Goal: Information Seeking & Learning: Learn about a topic

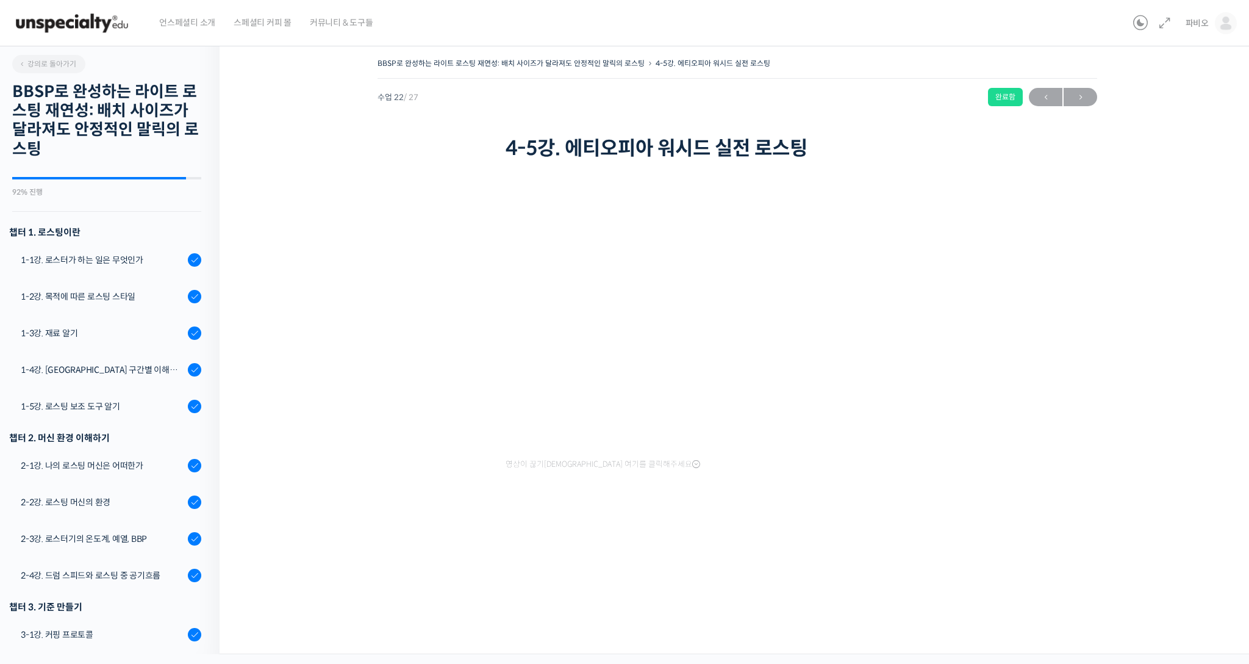
scroll to position [630, 0]
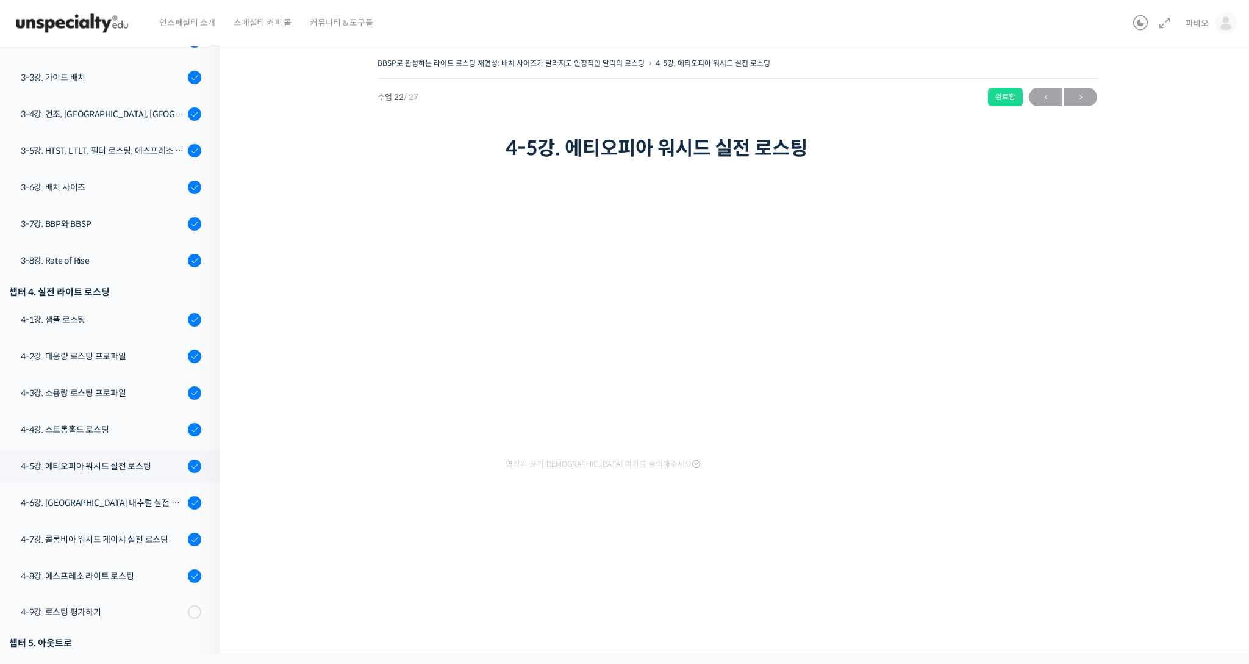
click at [101, 19] on img at bounding box center [72, 23] width 120 height 37
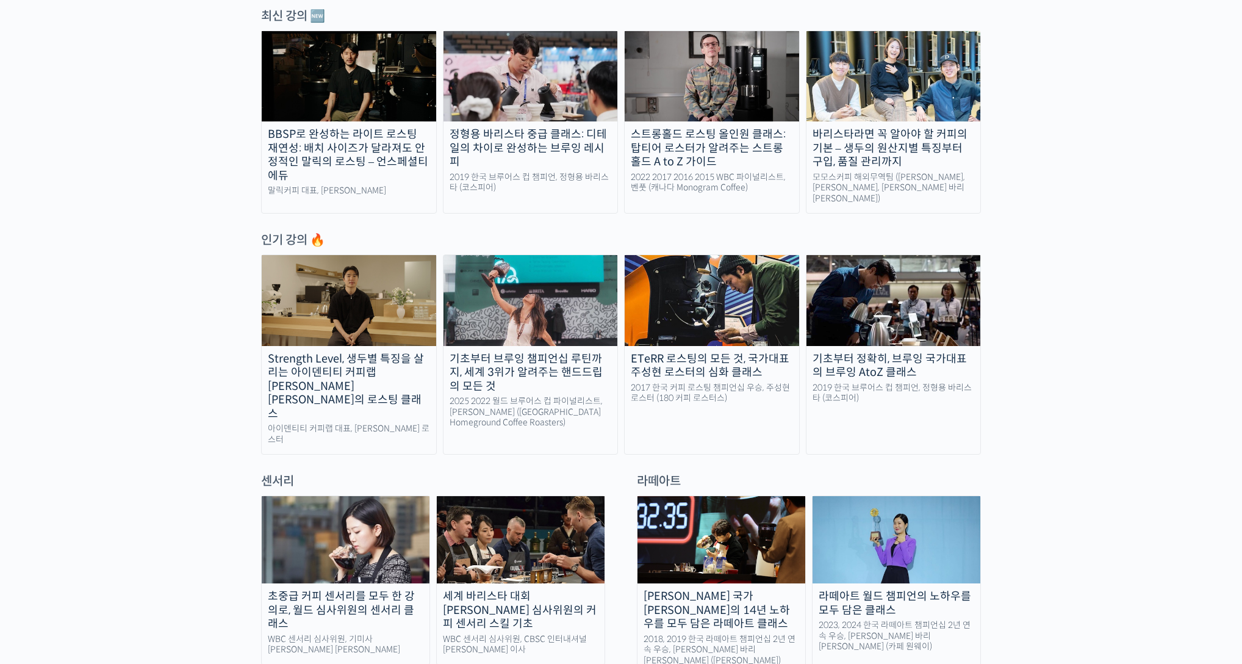
scroll to position [776, 0]
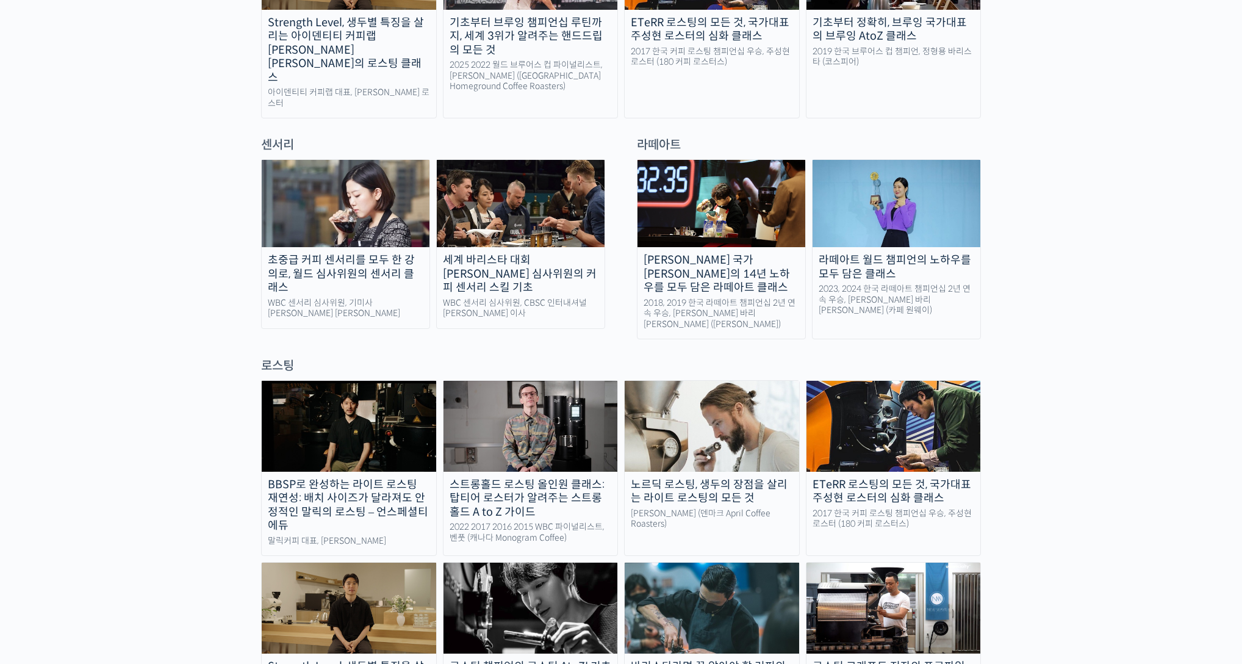
click at [278, 357] on div "로스팅" at bounding box center [621, 365] width 720 height 16
click at [562, 564] on img at bounding box center [530, 607] width 174 height 90
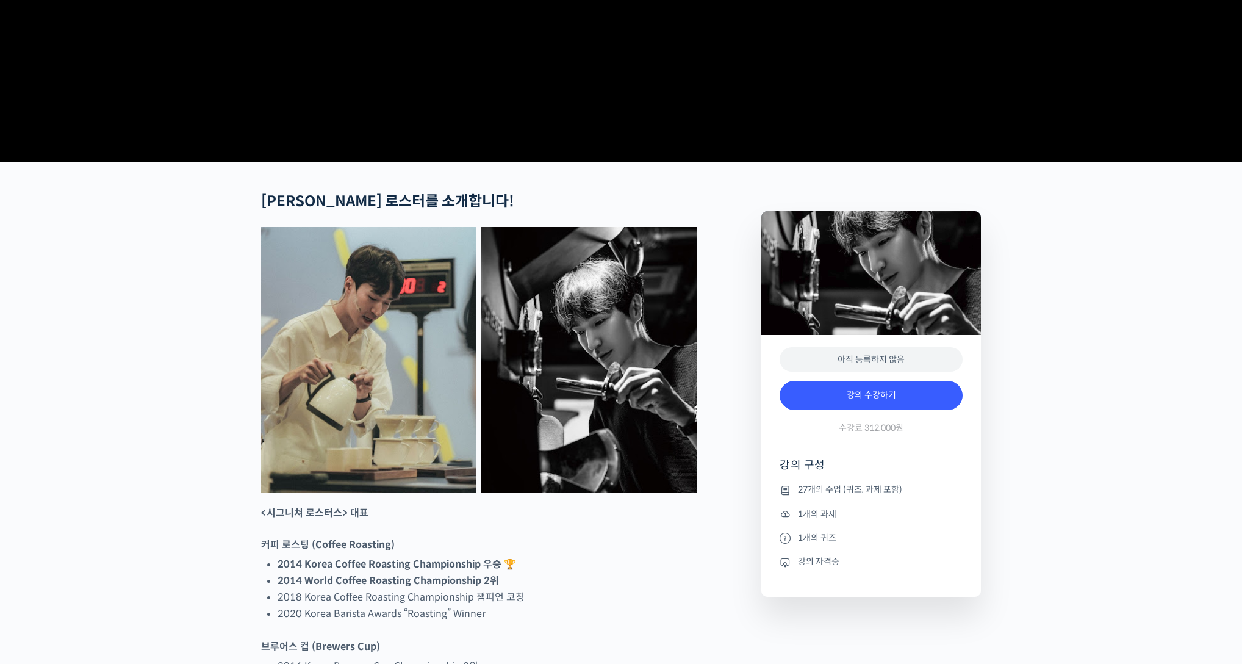
scroll to position [392, 0]
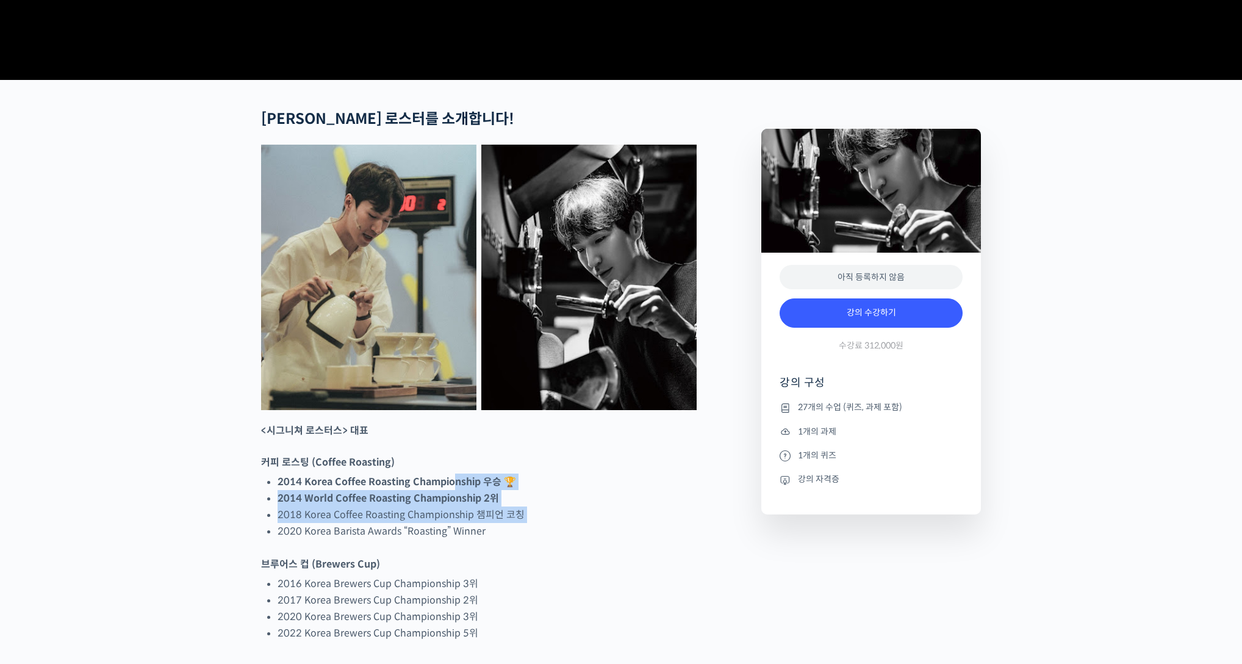
drag, startPoint x: 471, startPoint y: 523, endPoint x: 559, endPoint y: 566, distance: 97.7
click at [559, 539] on ul "2014 Korea Coffee Roasting Championship 우승 🏆 2014 World Coffee Roasting Champio…" at bounding box center [487, 506] width 419 height 66
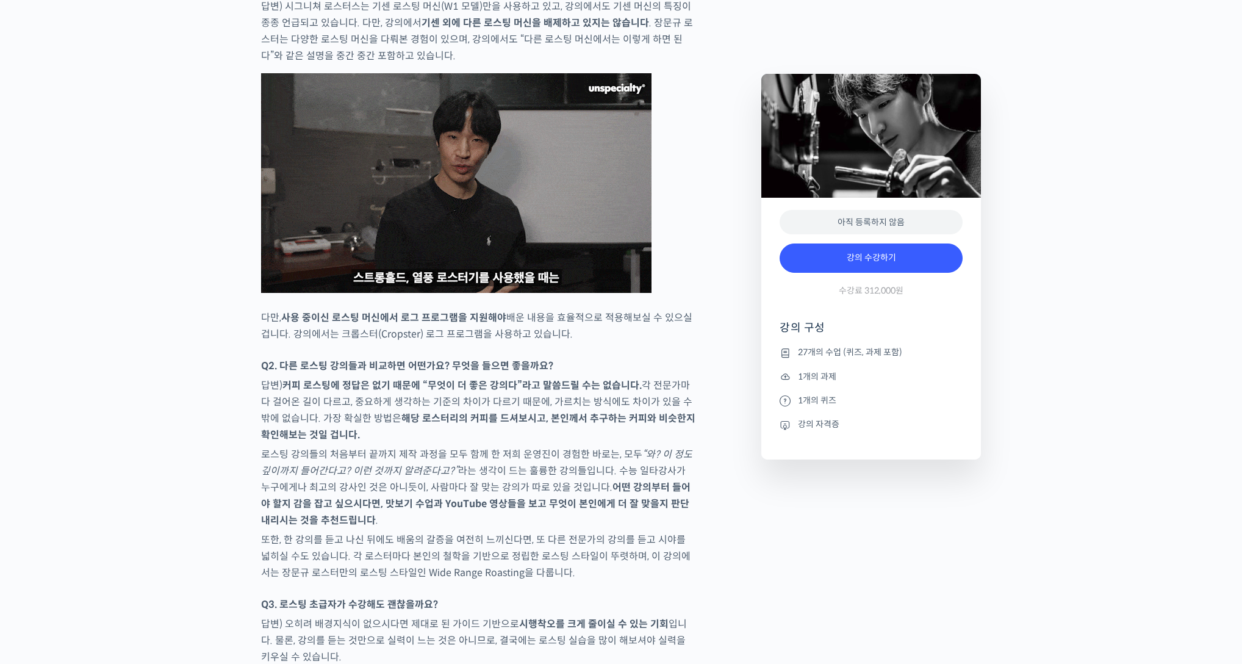
scroll to position [4879, 0]
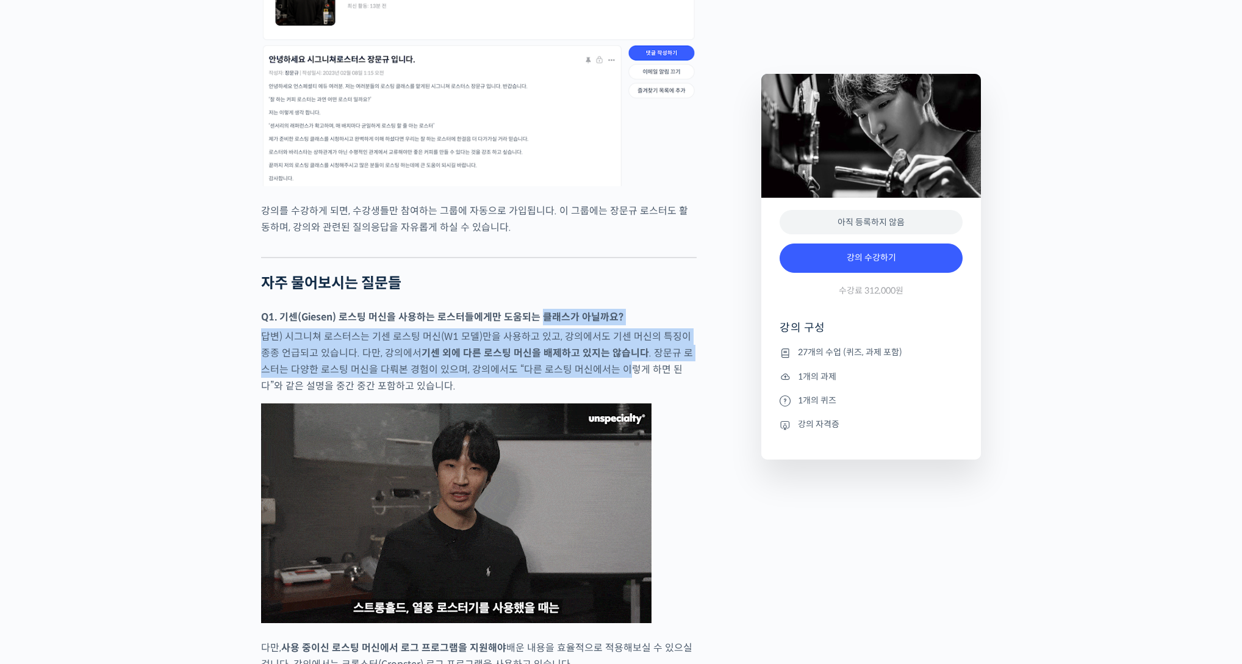
drag, startPoint x: 541, startPoint y: 273, endPoint x: 605, endPoint y: 323, distance: 80.9
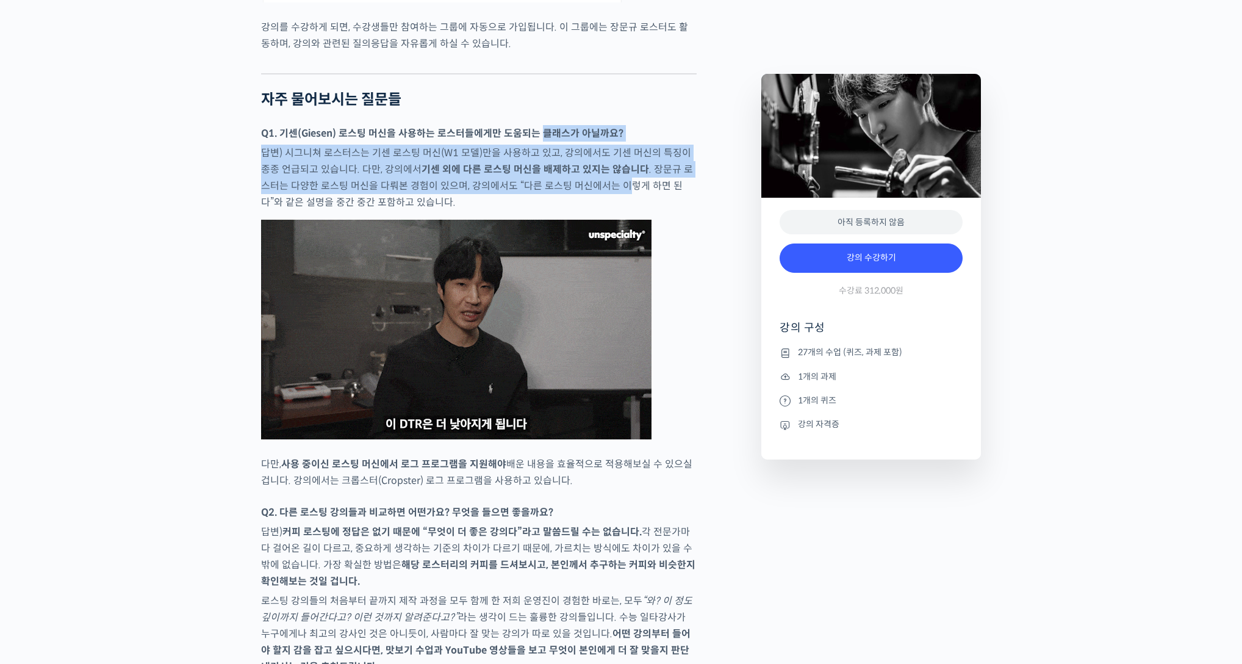
scroll to position [5176, 0]
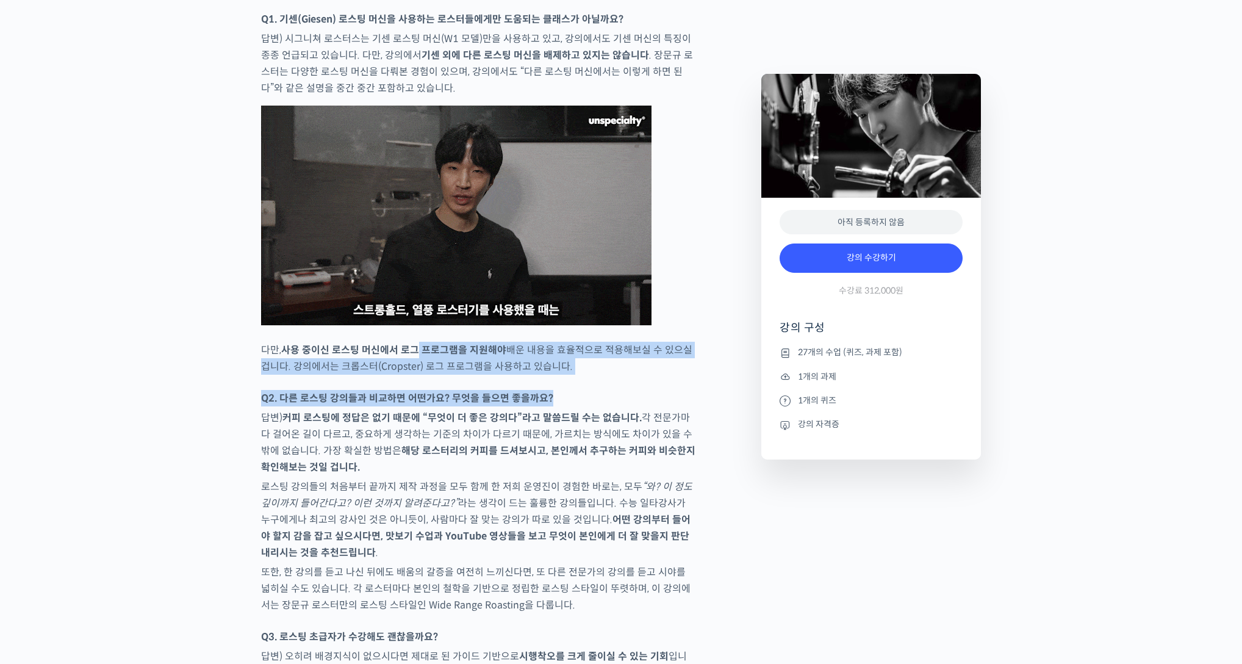
drag, startPoint x: 423, startPoint y: 298, endPoint x: 689, endPoint y: 345, distance: 270.1
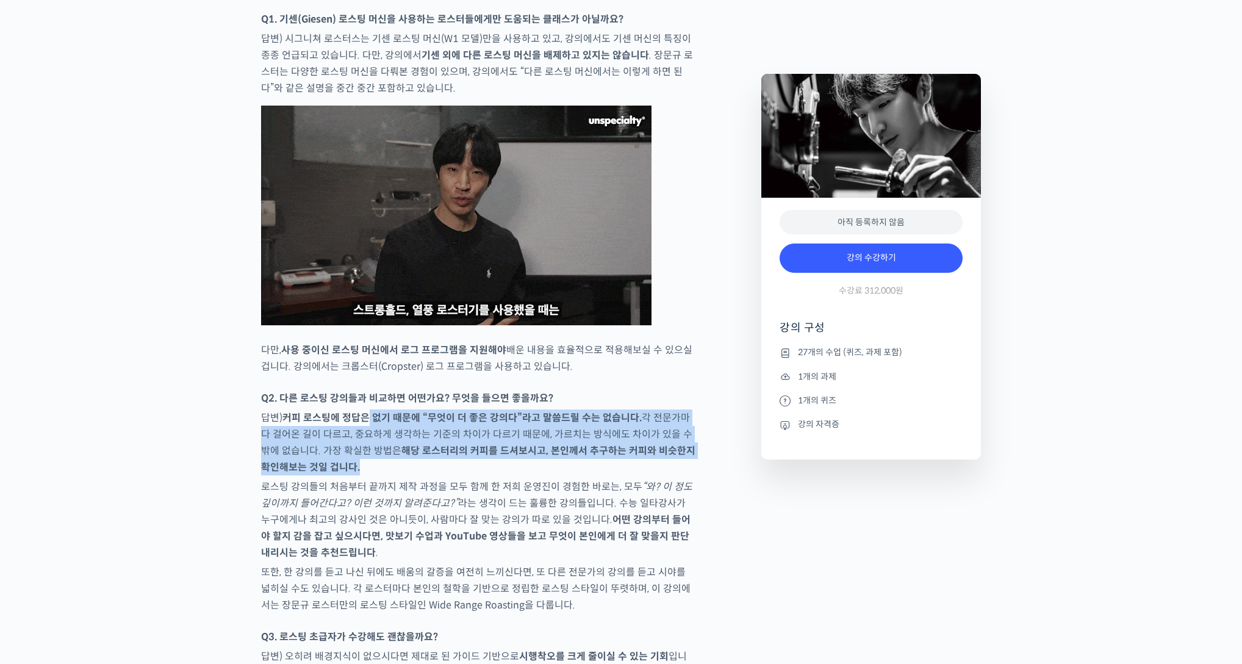
drag, startPoint x: 388, startPoint y: 366, endPoint x: 688, endPoint y: 417, distance: 304.4
click at [688, 417] on p "답변) 커피 로스팅에 정답은 없기 때문에 “무엇이 더 좋은 강의다”라고 말씀드릴 수는 없습니다. 각 전문가마다 걸어온 길이 다르고, 중요하게 …" at bounding box center [478, 442] width 435 height 66
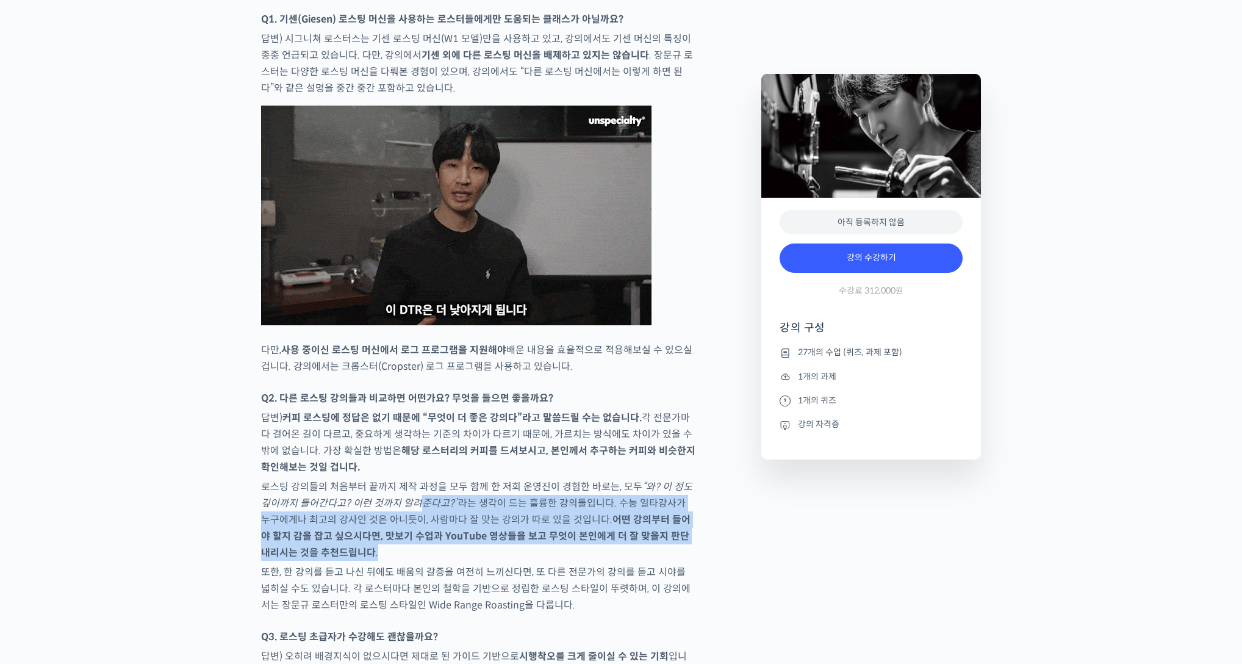
drag, startPoint x: 427, startPoint y: 454, endPoint x: 674, endPoint y: 491, distance: 249.7
click at [674, 491] on p "로스팅 강의들의 처음부터 끝까지 제작 과정을 모두 함께 한 저희 운영진이 경험한 바로는, 모두 “와? 이 정도 깊이까지 들어간다고? 이런 것까…" at bounding box center [478, 519] width 435 height 82
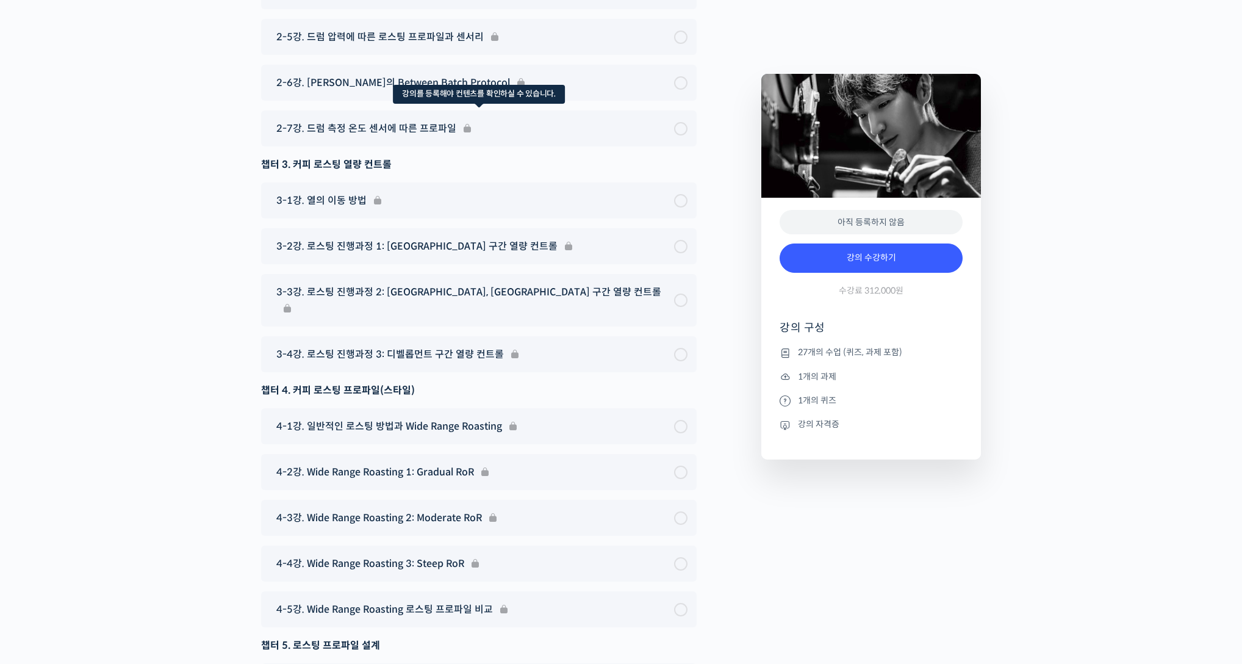
scroll to position [6275, 0]
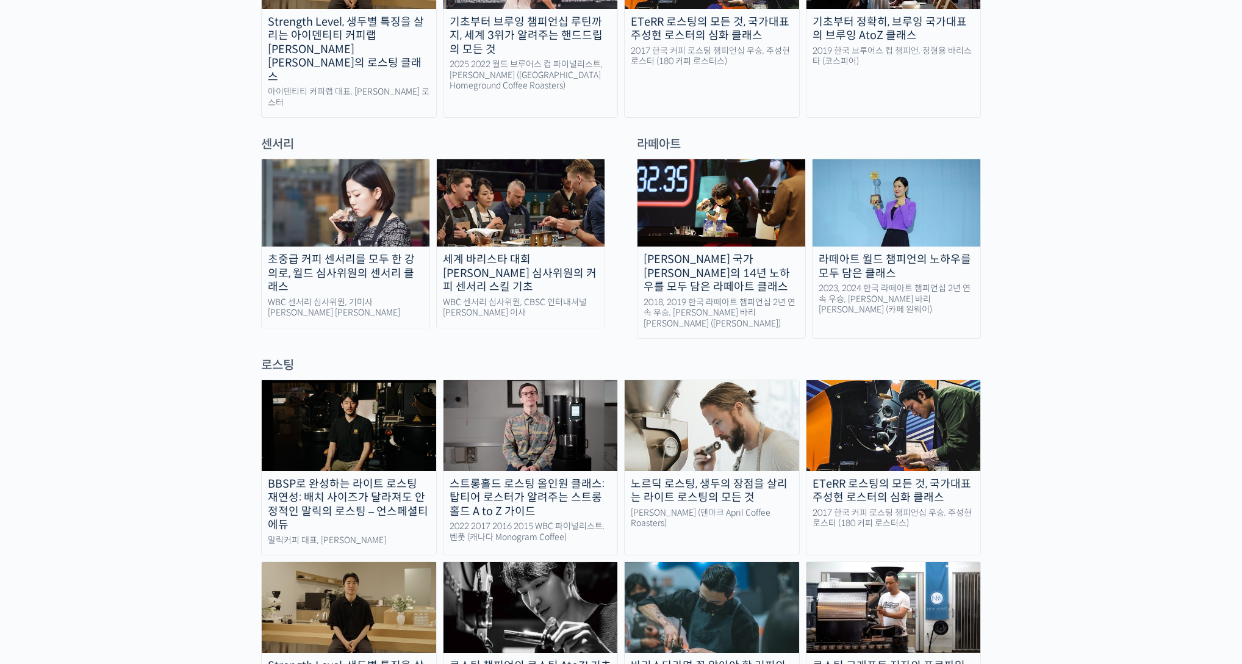
scroll to position [969, 0]
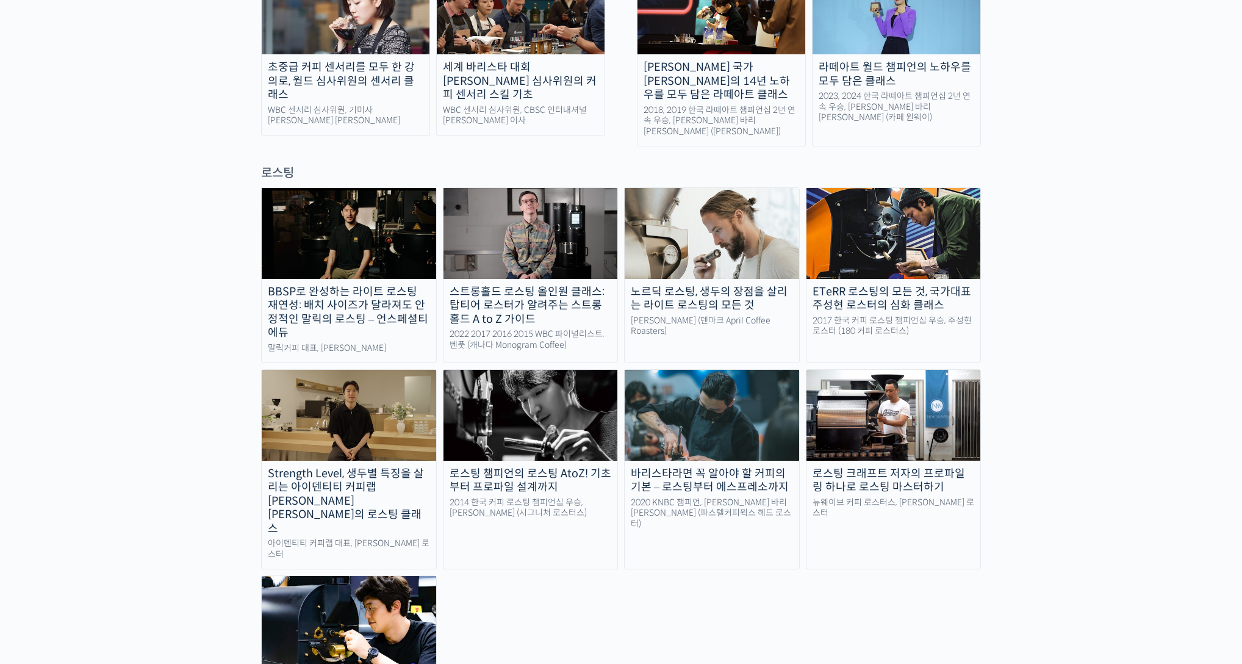
click at [410, 396] on img at bounding box center [349, 415] width 174 height 90
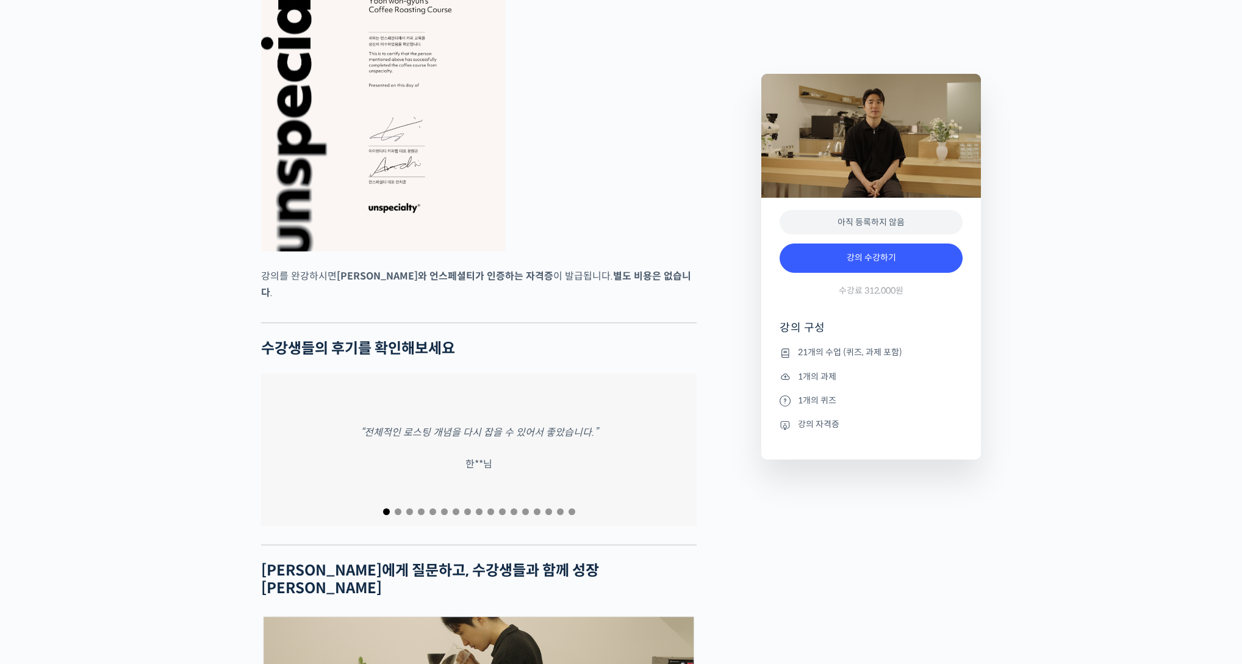
scroll to position [4592, 0]
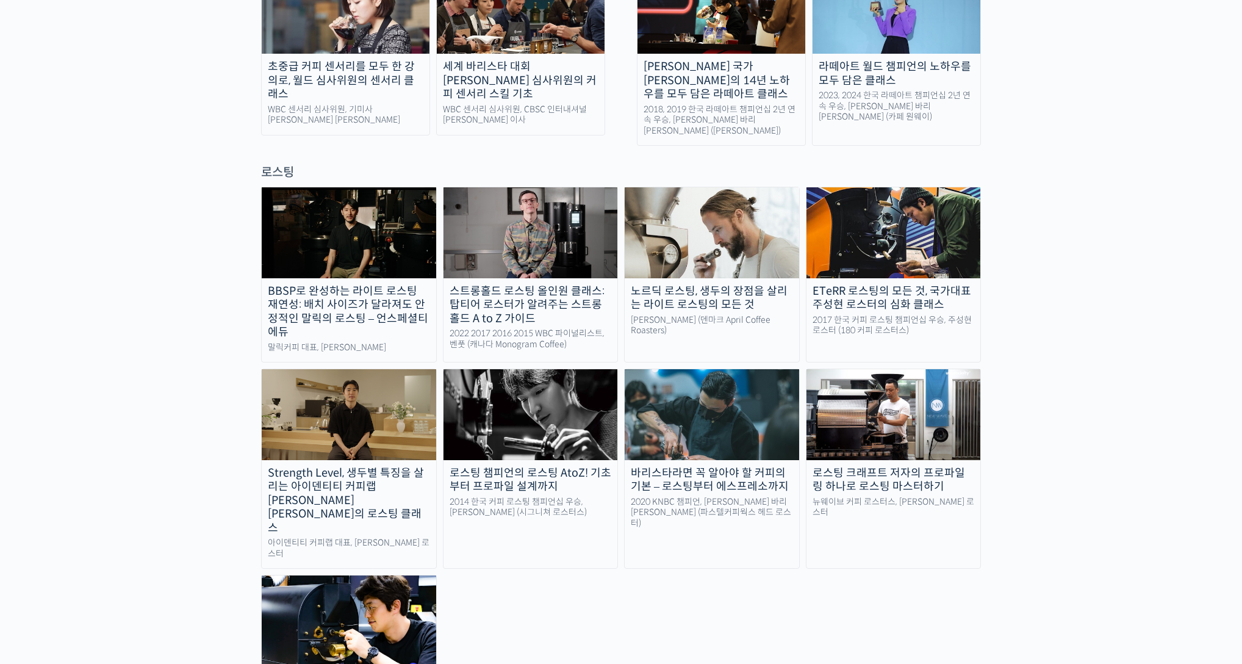
click at [553, 284] on div "스트롱홀드 로스팅 올인원 클래스: 탑티어 로스터가 알려주는 스트롱홀드 A to Z 가이드" at bounding box center [530, 304] width 174 height 41
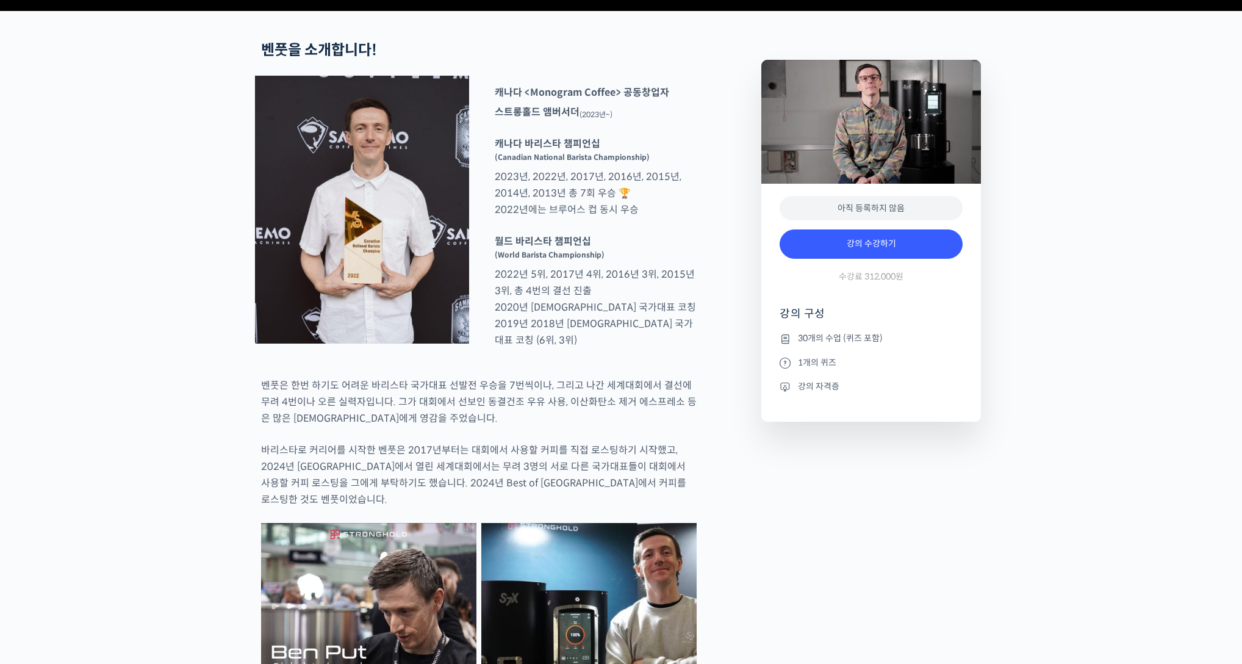
scroll to position [134, 0]
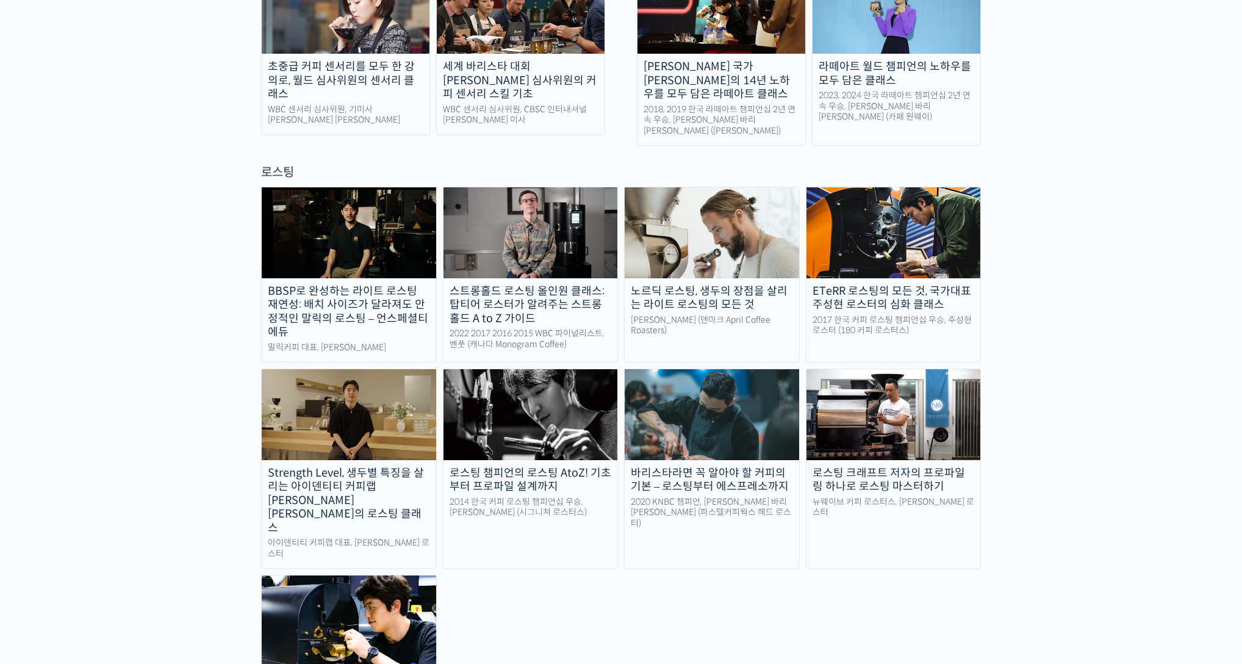
click at [687, 217] on img at bounding box center [712, 232] width 174 height 90
